Goal: Navigation & Orientation: Go to known website

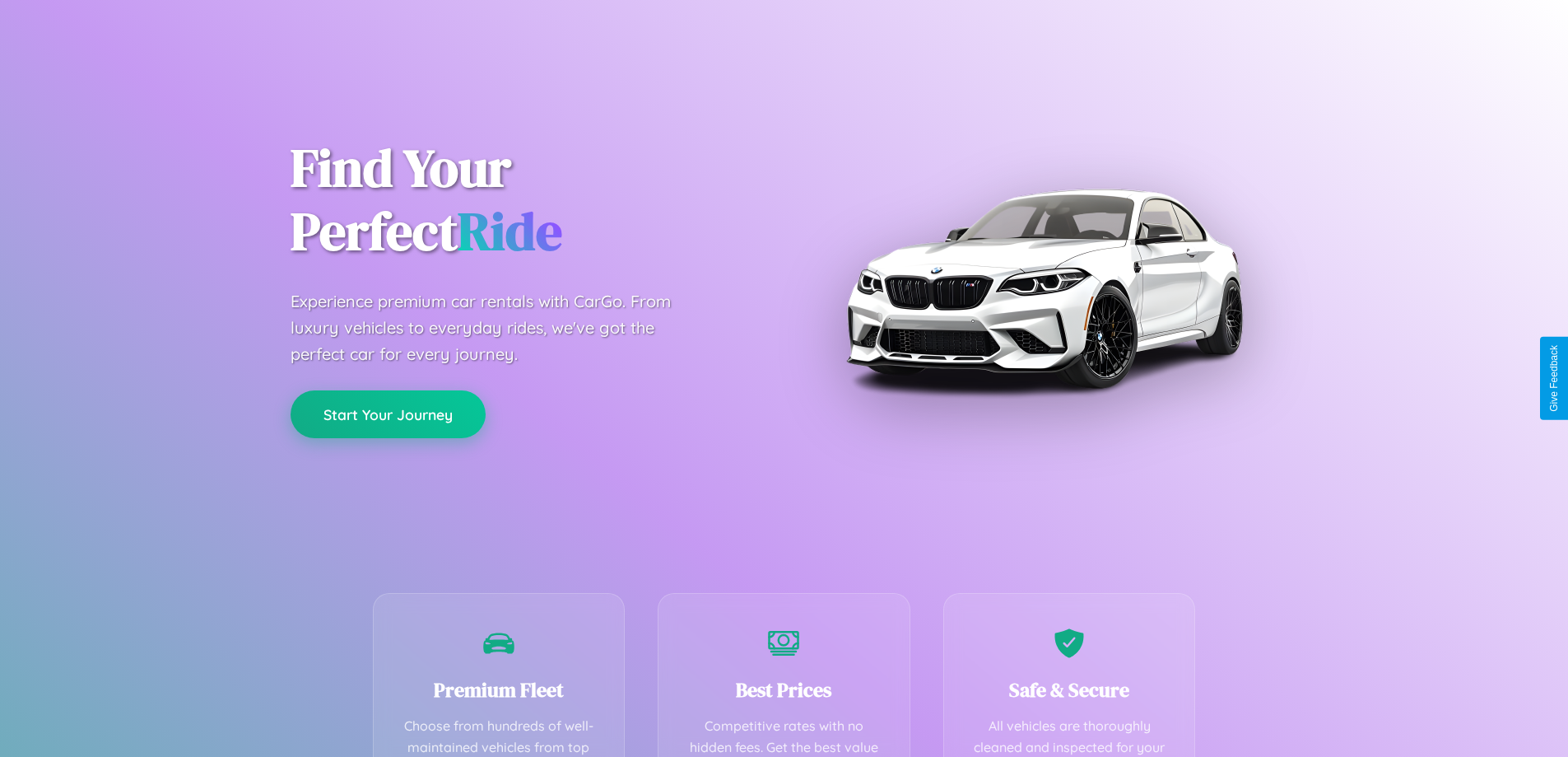
click at [388, 415] on button "Start Your Journey" at bounding box center [388, 415] width 195 height 48
click at [388, 414] on button "Start Your Journey" at bounding box center [388, 415] width 195 height 48
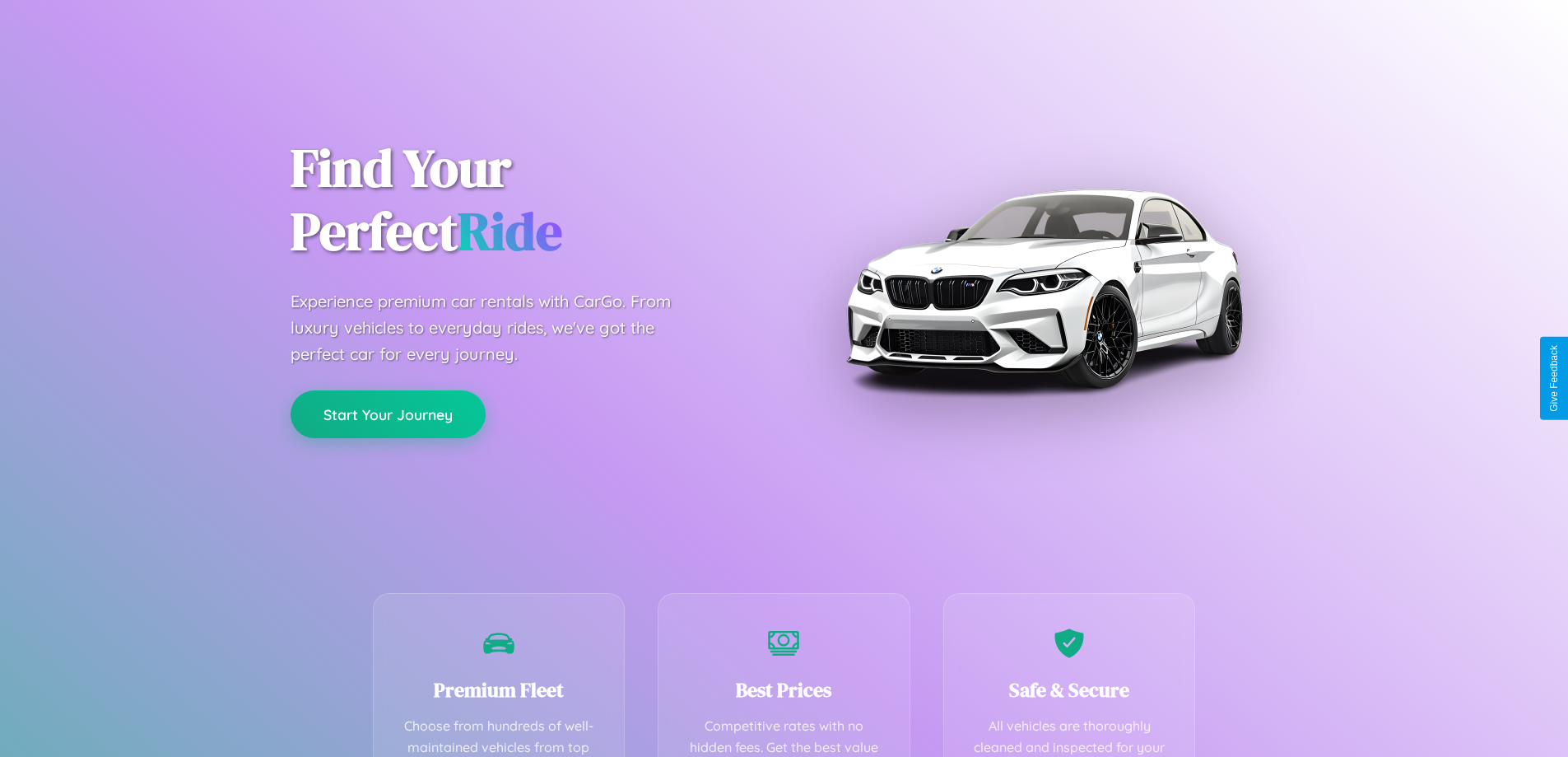
click at [388, 414] on button "Start Your Journey" at bounding box center [388, 415] width 195 height 48
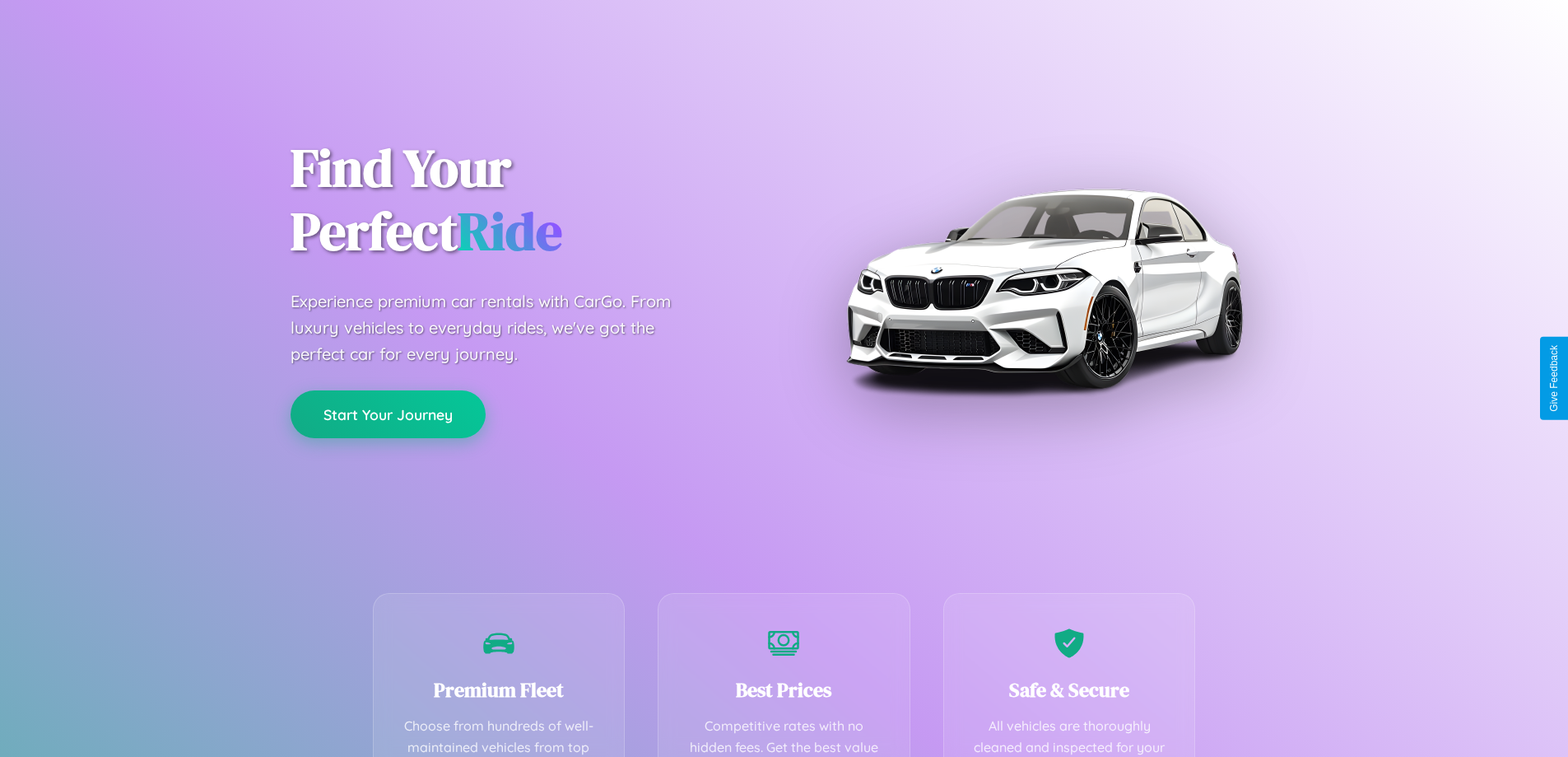
click at [388, 414] on button "Start Your Journey" at bounding box center [388, 415] width 195 height 48
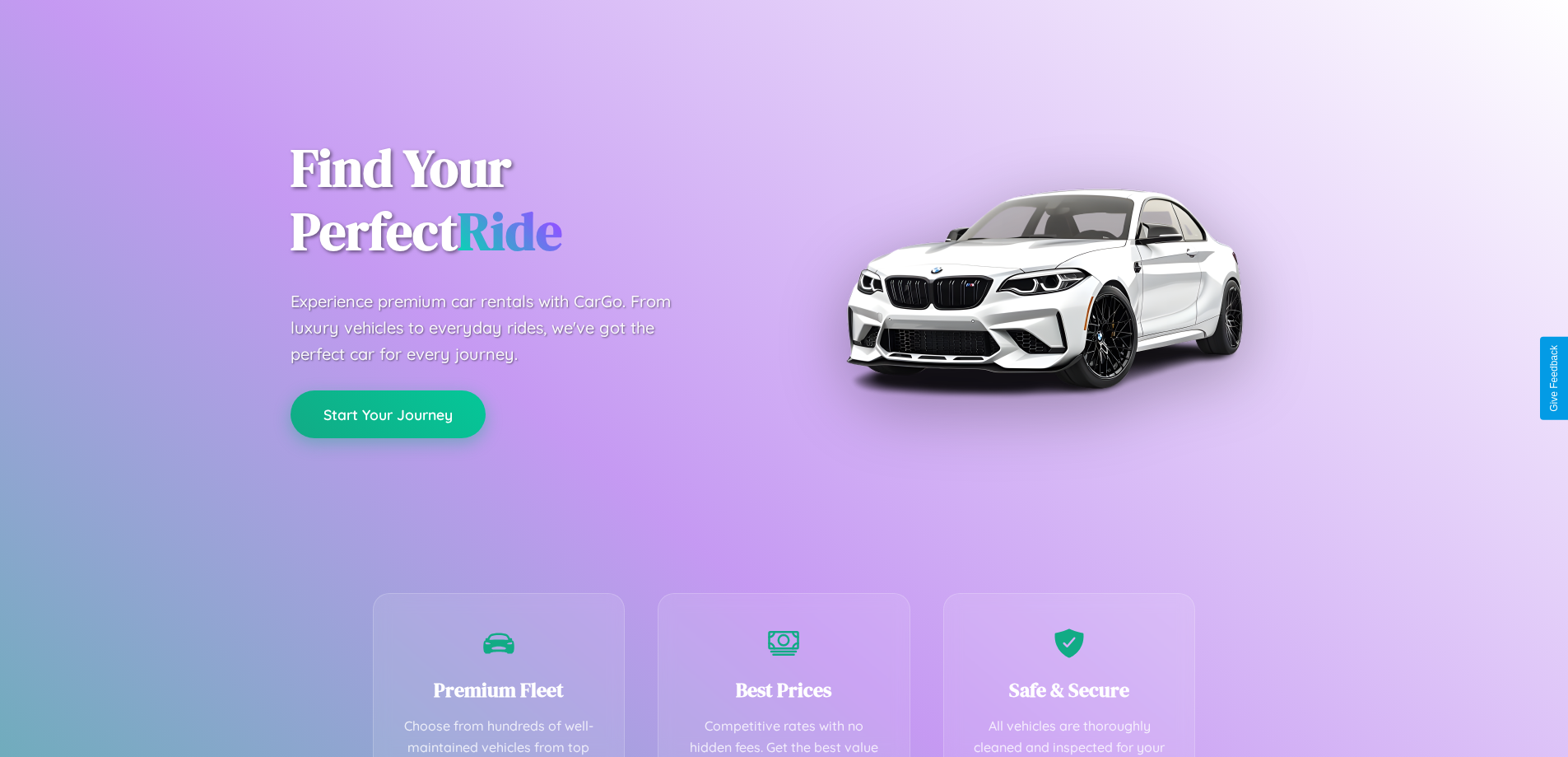
click at [388, 414] on button "Start Your Journey" at bounding box center [388, 415] width 195 height 48
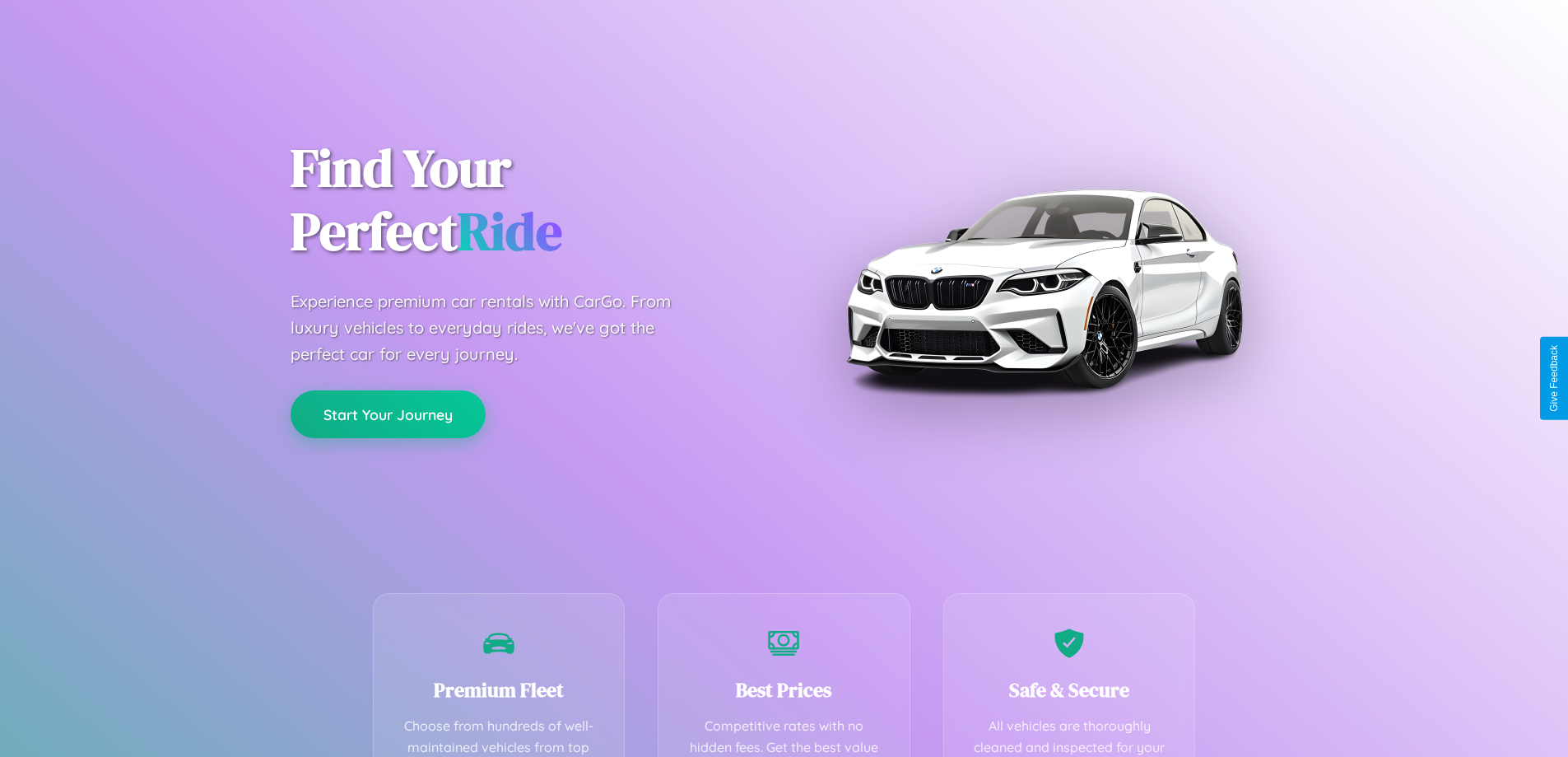
click at [388, 414] on button "Start Your Journey" at bounding box center [388, 415] width 195 height 48
